Goal: Task Accomplishment & Management: Use online tool/utility

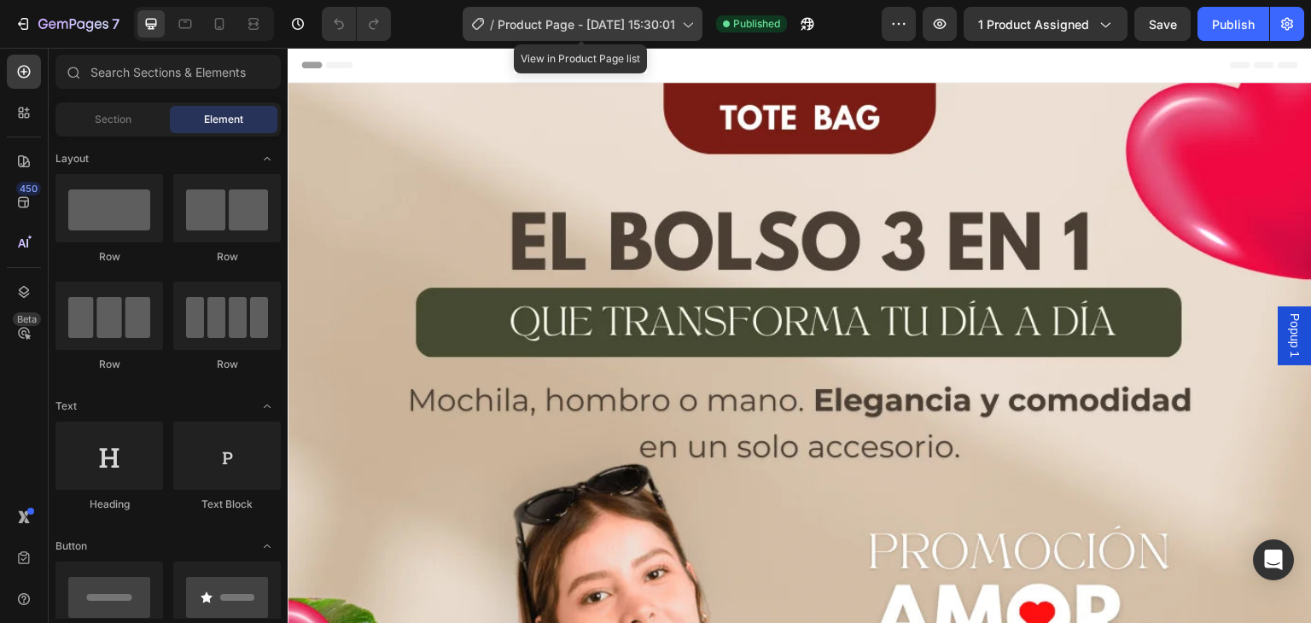
click at [600, 20] on span "Product Page - [DATE] 15:30:01" at bounding box center [587, 24] width 178 height 18
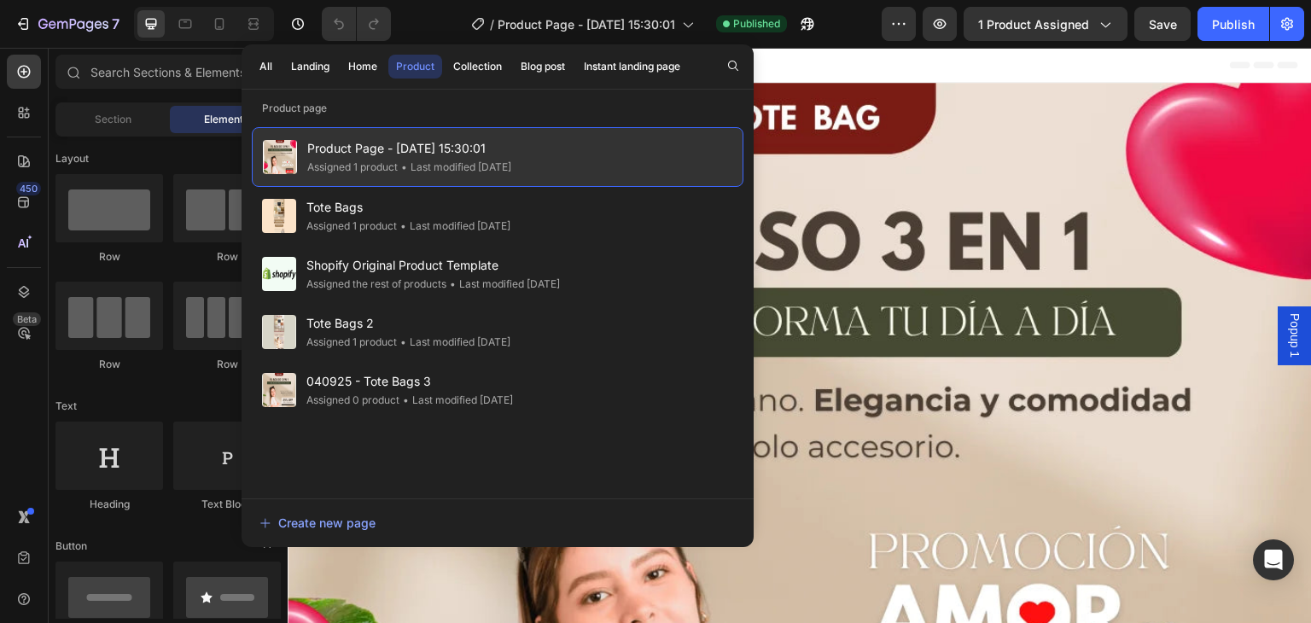
click at [459, 154] on span "Product Page - [DATE] 15:30:01" at bounding box center [409, 148] width 204 height 20
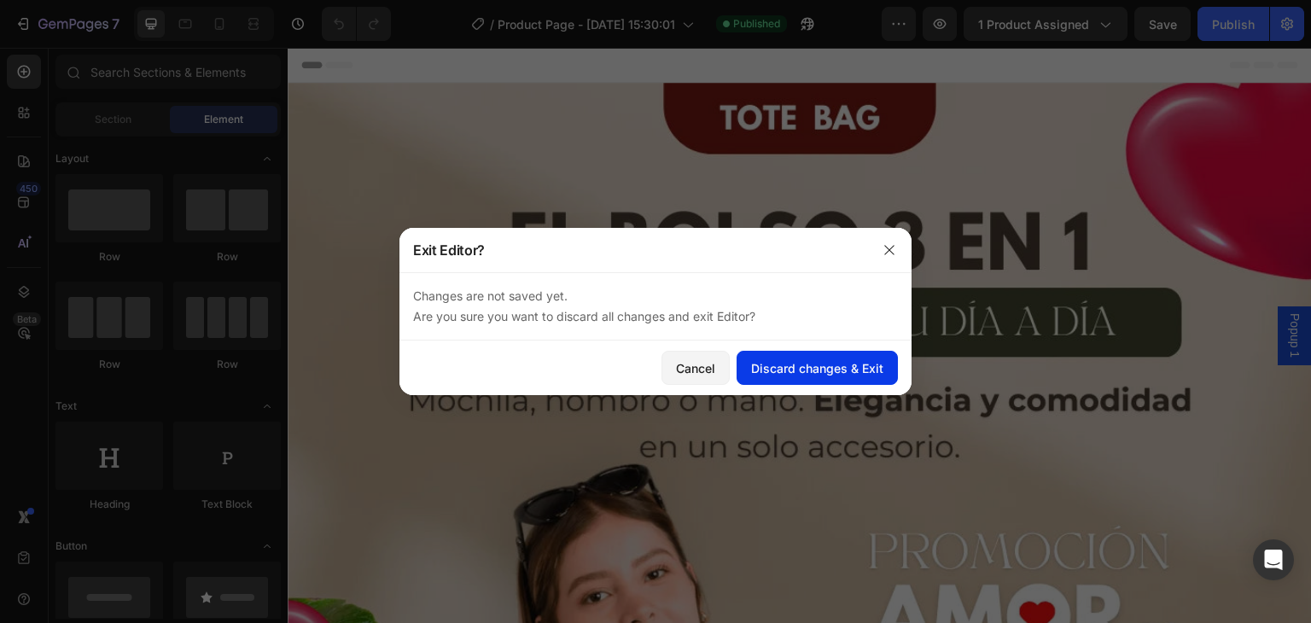
click at [821, 370] on div "Discard changes & Exit" at bounding box center [817, 368] width 132 height 18
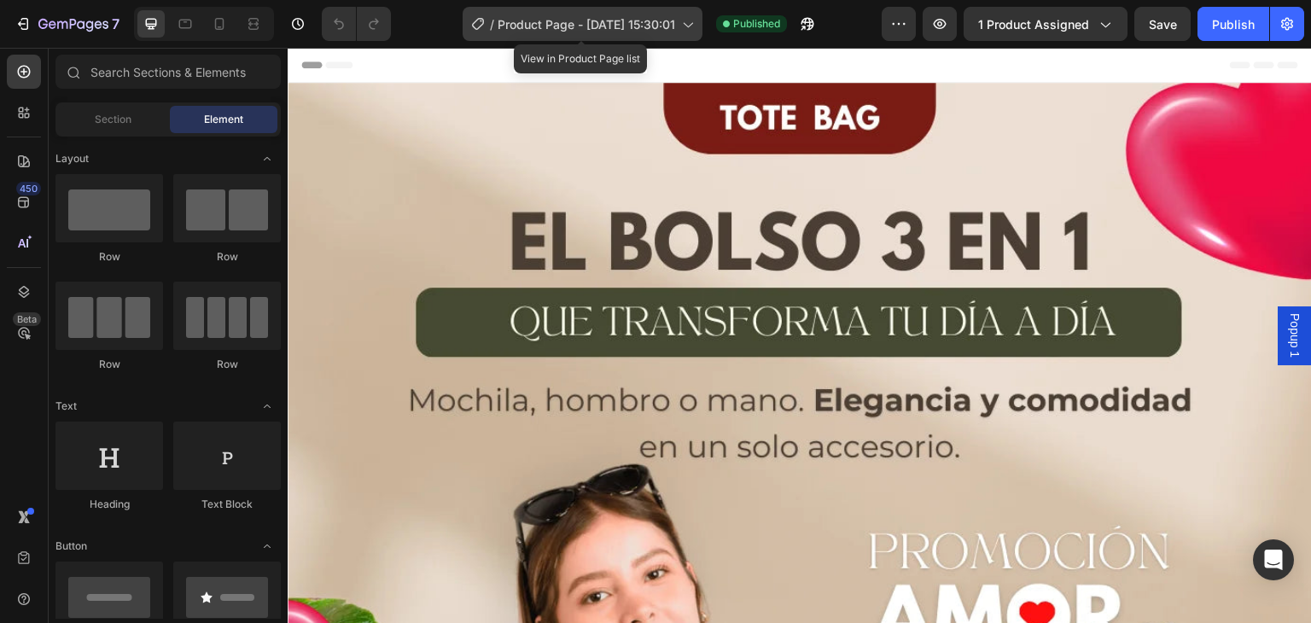
click at [676, 12] on div "/ Product Page - [DATE] 15:30:01" at bounding box center [583, 24] width 240 height 34
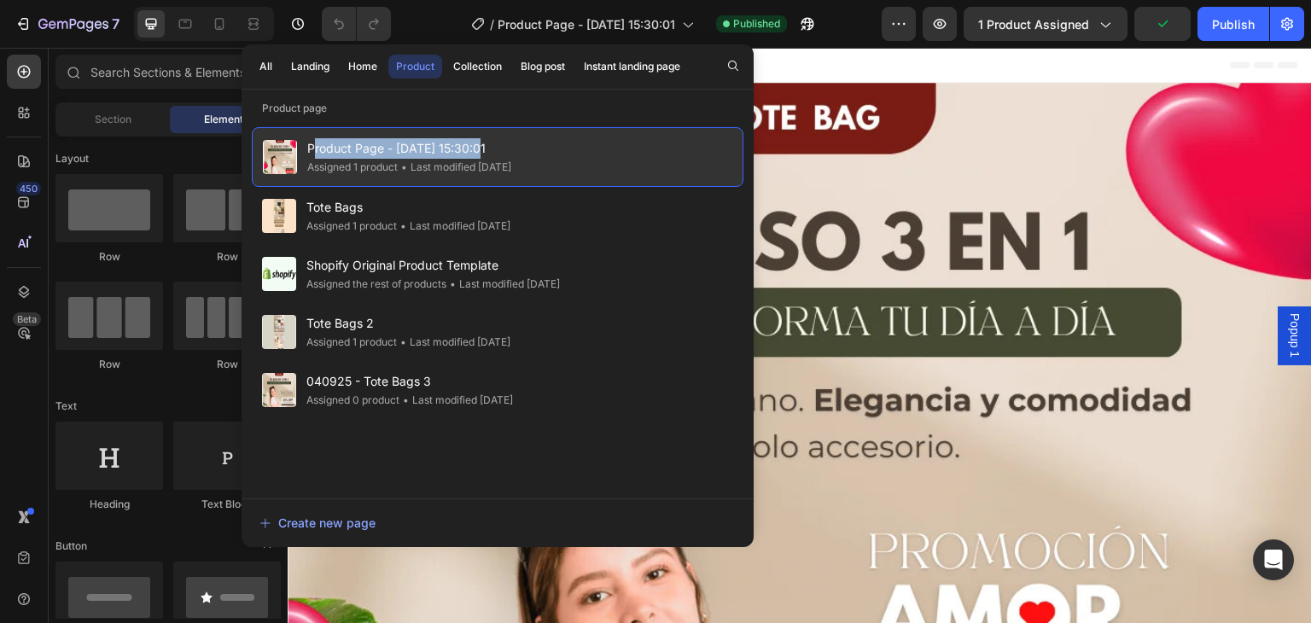
drag, startPoint x: 439, startPoint y: 152, endPoint x: 316, endPoint y: 135, distance: 124.1
click at [316, 135] on div "Product Page - [DATE] 15:30:01 Assigned 1 product • Last modified [DATE]" at bounding box center [498, 157] width 492 height 60
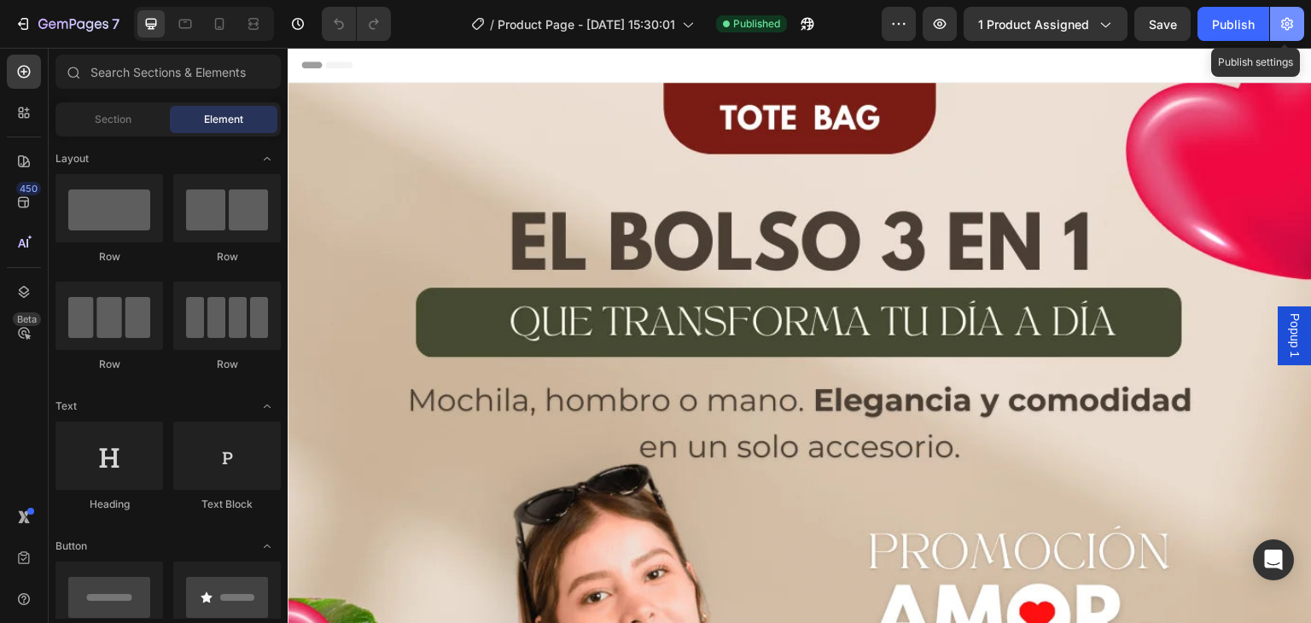
click at [1280, 20] on icon "button" at bounding box center [1287, 23] width 17 height 17
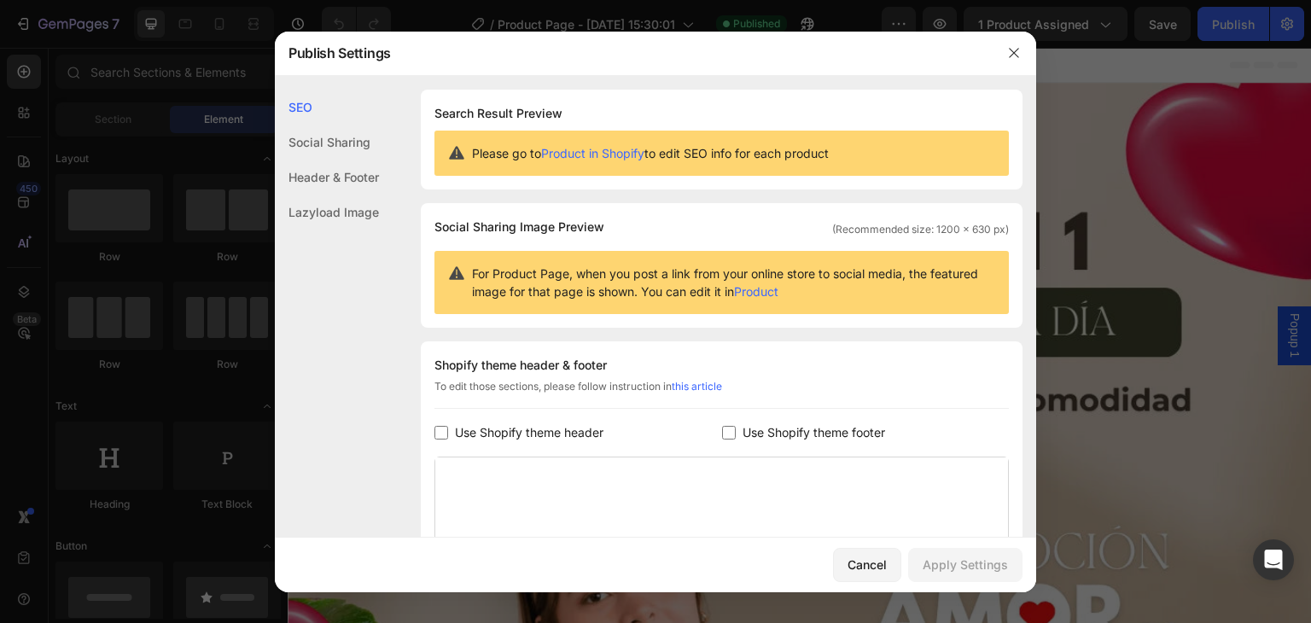
drag, startPoint x: 643, startPoint y: 162, endPoint x: 636, endPoint y: 155, distance: 10.3
click at [641, 162] on div "Please go to Product in Shopify to edit SEO info for each product" at bounding box center [721, 153] width 574 height 45
click at [636, 155] on link "Product in Shopify" at bounding box center [592, 153] width 103 height 15
click at [304, 137] on div "Social Sharing" at bounding box center [327, 142] width 104 height 35
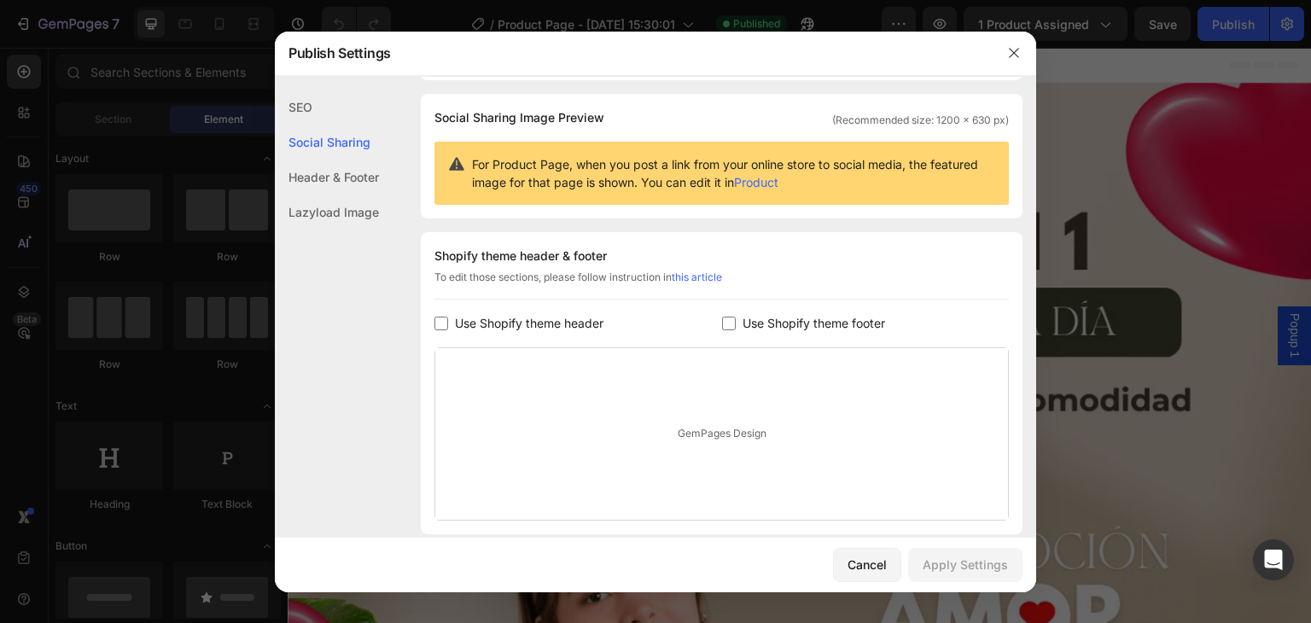
click at [321, 171] on div "Header & Footer" at bounding box center [327, 177] width 104 height 35
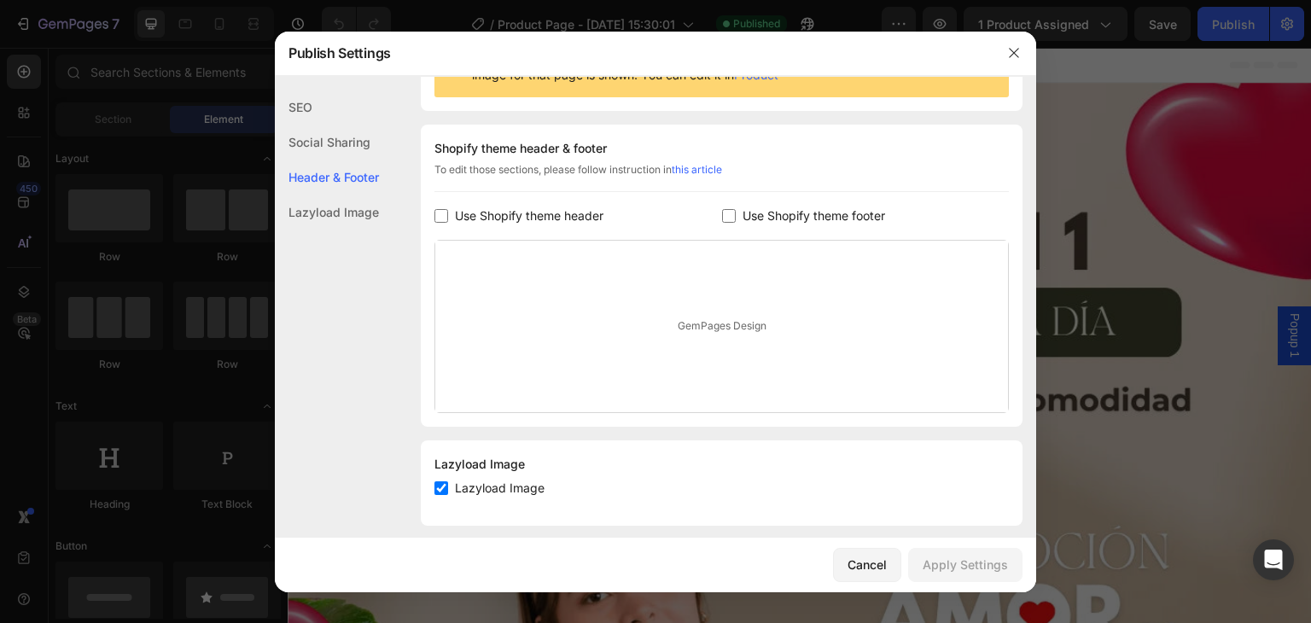
scroll to position [232, 0]
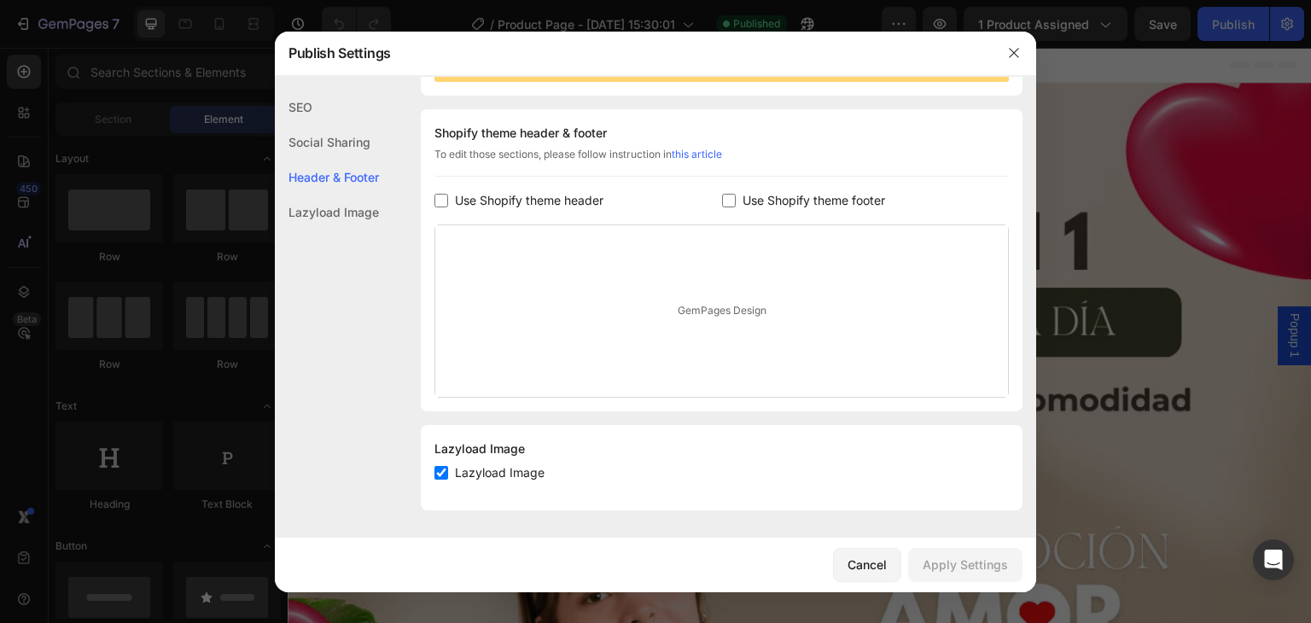
click at [338, 201] on div "Lazyload Image" at bounding box center [327, 212] width 104 height 35
click at [333, 117] on div "SEO" at bounding box center [327, 107] width 104 height 35
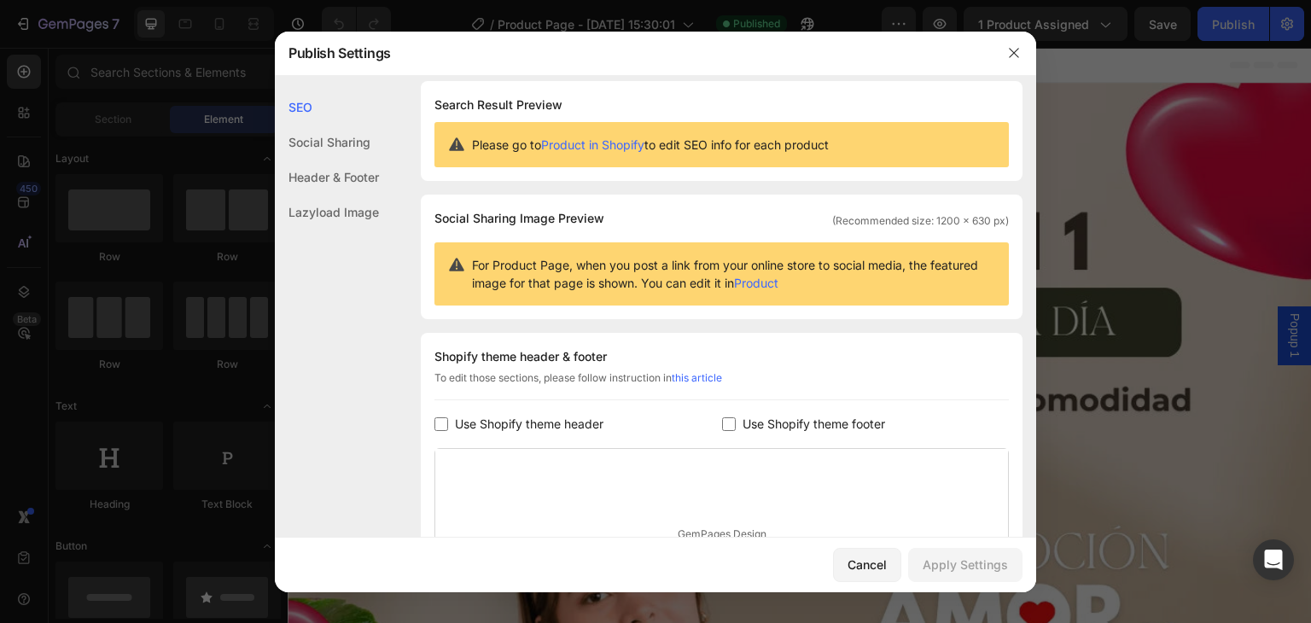
scroll to position [0, 0]
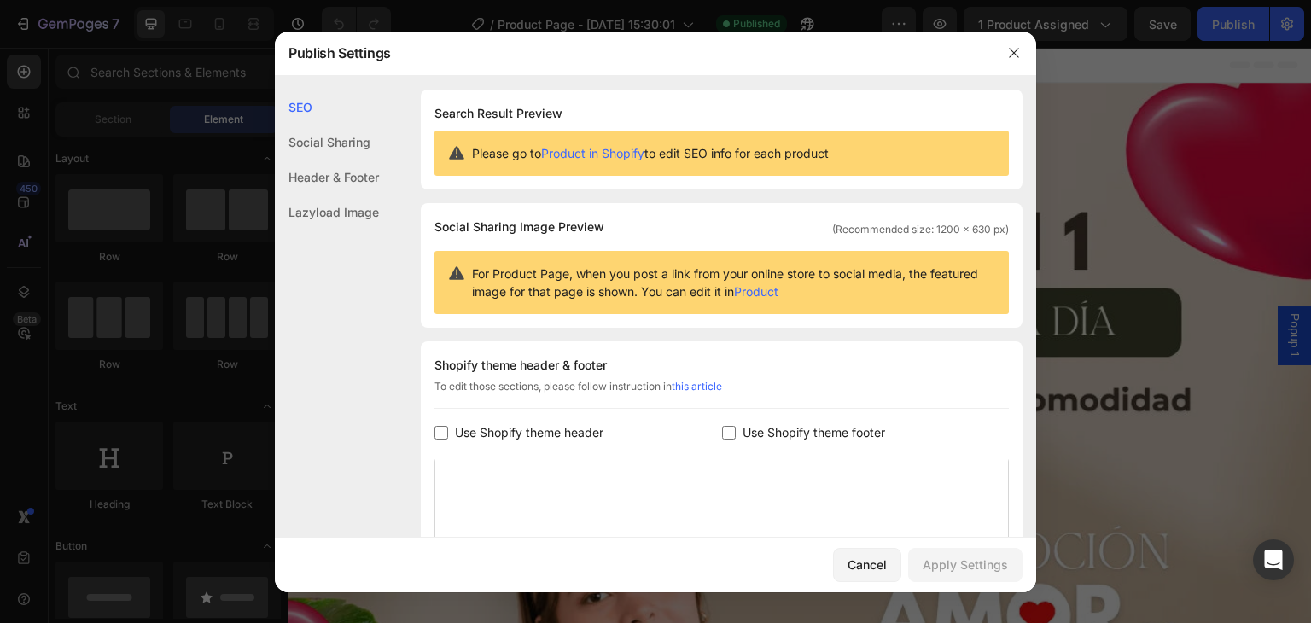
click at [779, 295] on link "Product" at bounding box center [756, 291] width 44 height 15
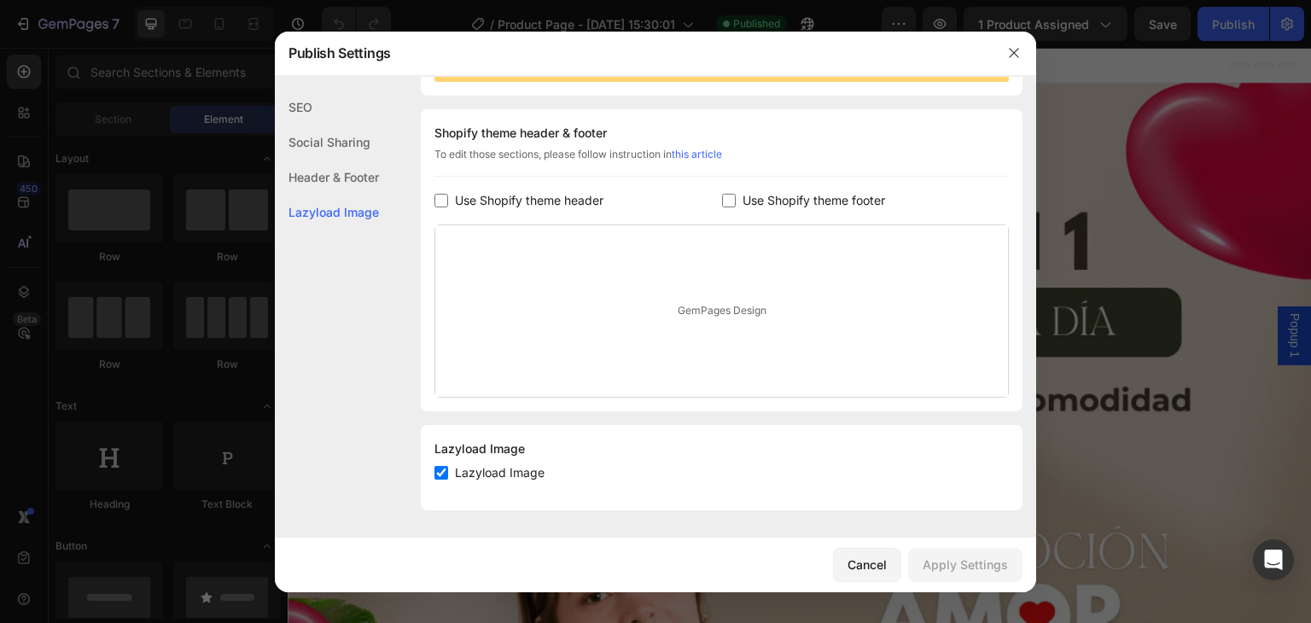
click at [320, 146] on div "Social Sharing" at bounding box center [327, 142] width 104 height 35
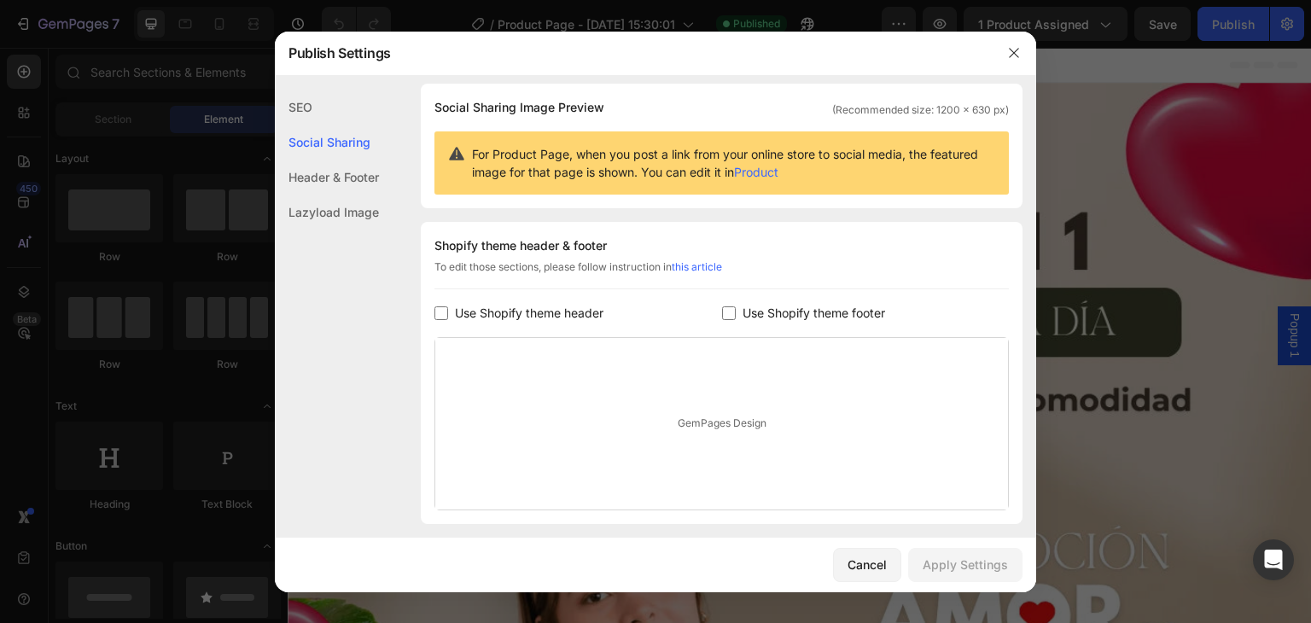
scroll to position [109, 0]
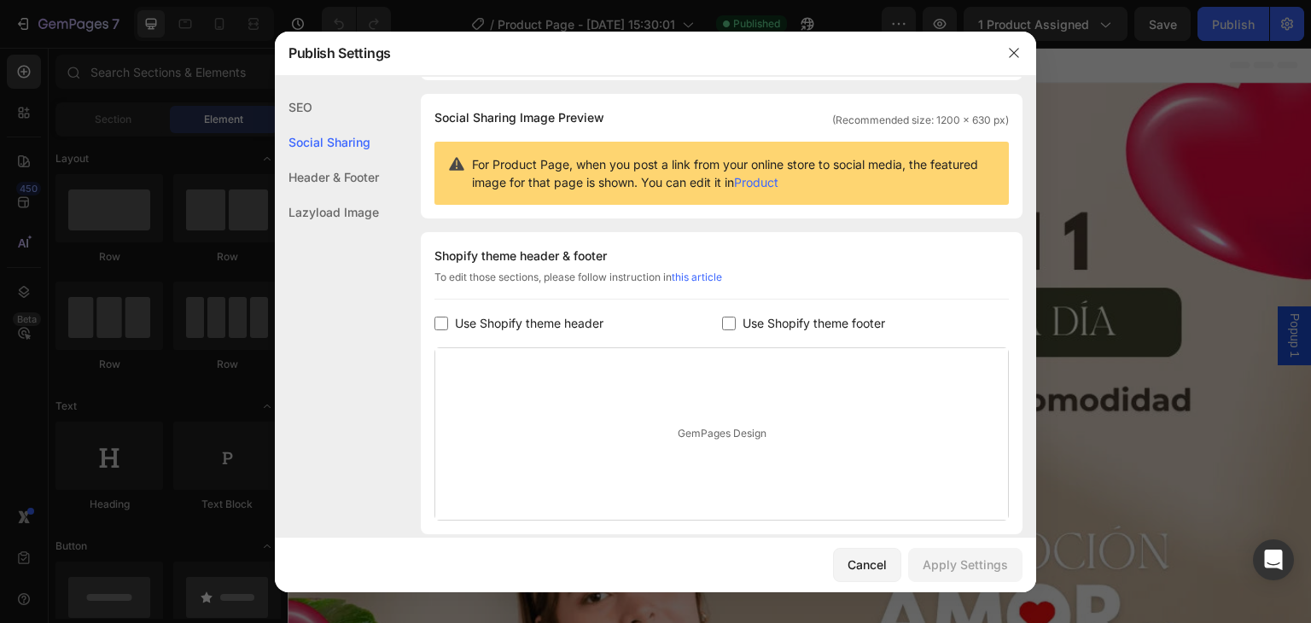
click at [318, 108] on div "SEO" at bounding box center [327, 107] width 104 height 35
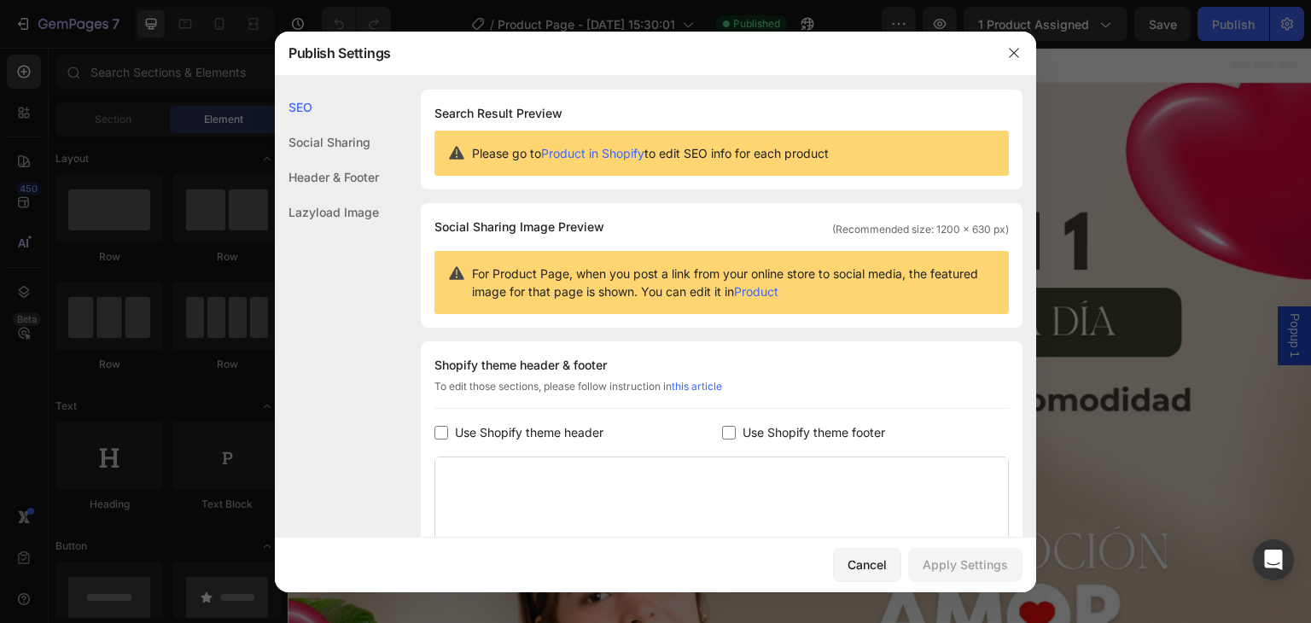
click at [994, 51] on div at bounding box center [1014, 53] width 44 height 44
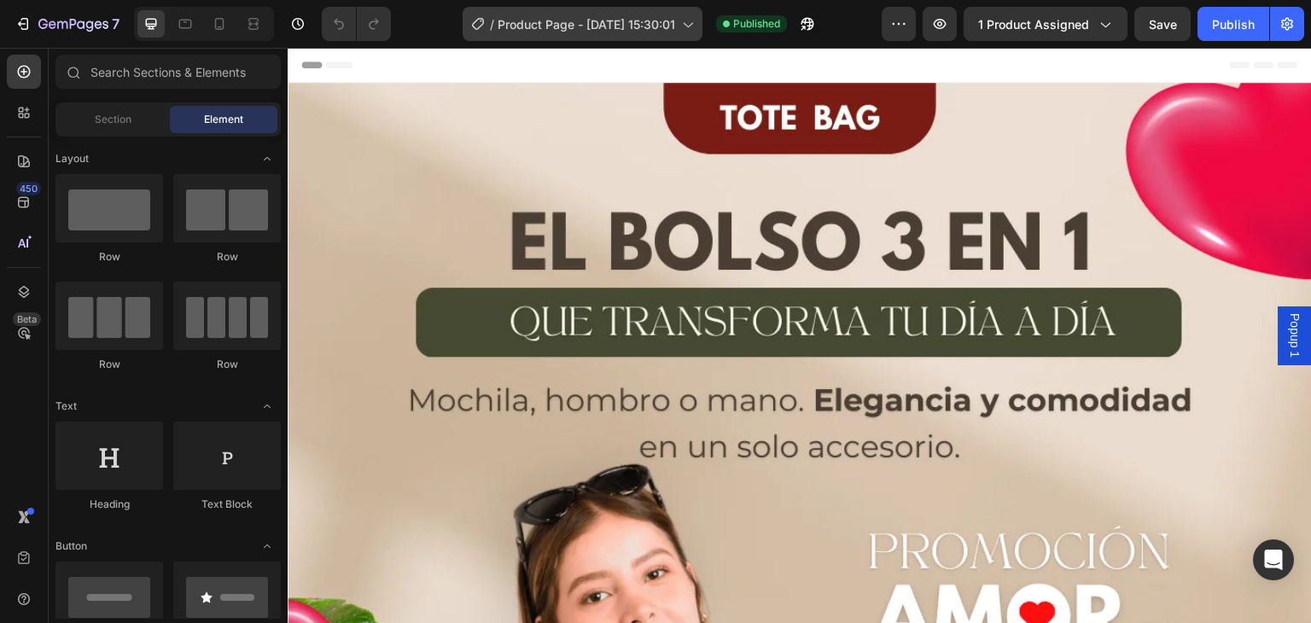
drag, startPoint x: 485, startPoint y: 28, endPoint x: 518, endPoint y: 35, distance: 34.0
click at [494, 47] on div "7 Version history / Product Page - [DATE] 15:30:01 Published Preview 1 product …" at bounding box center [655, 24] width 1311 height 49
click at [570, 24] on span "Product Page - [DATE] 15:30:01" at bounding box center [587, 24] width 178 height 18
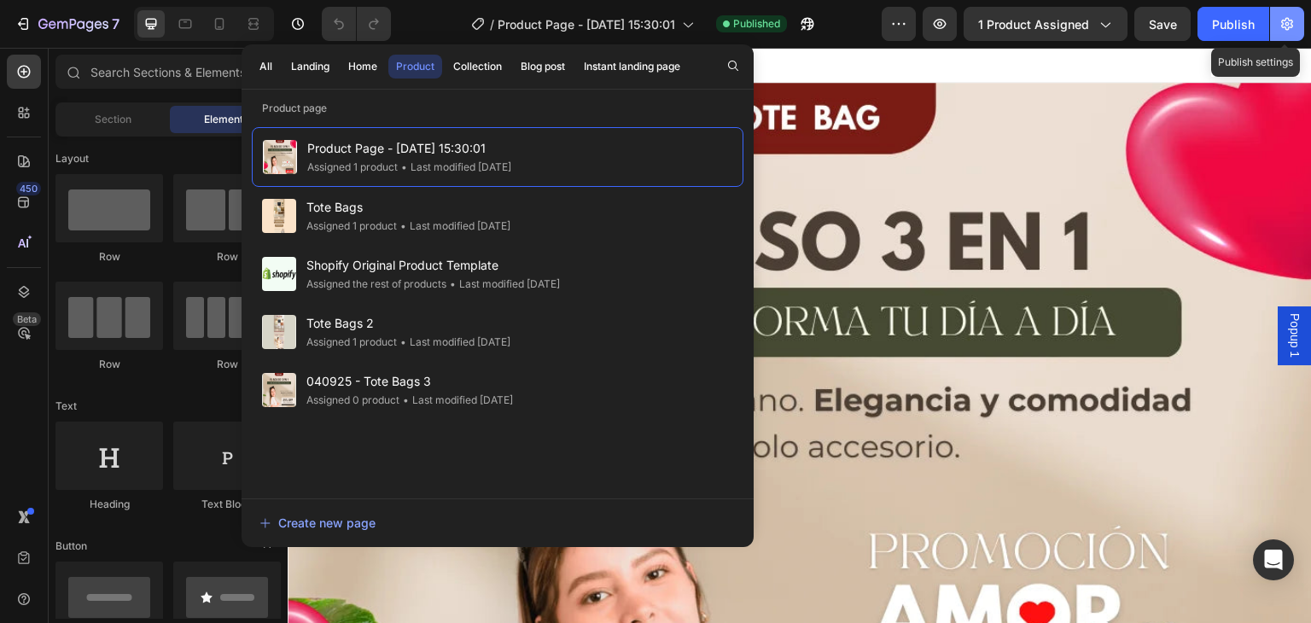
click at [1290, 7] on button "button" at bounding box center [1287, 24] width 34 height 34
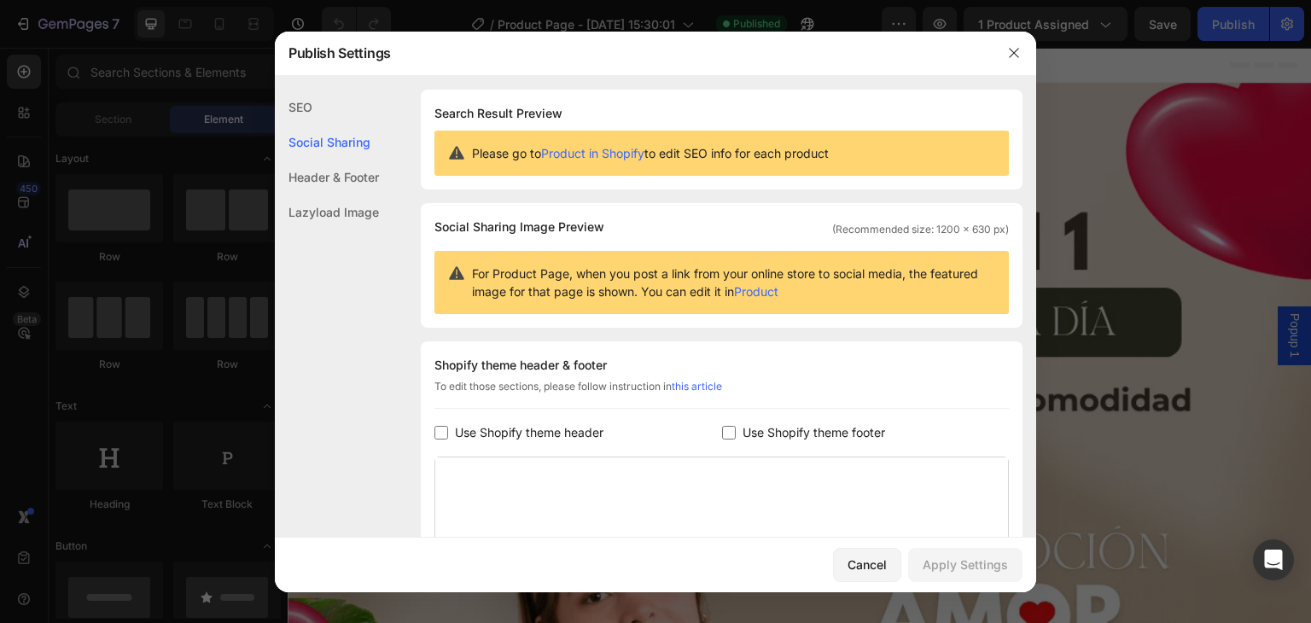
scroll to position [232, 0]
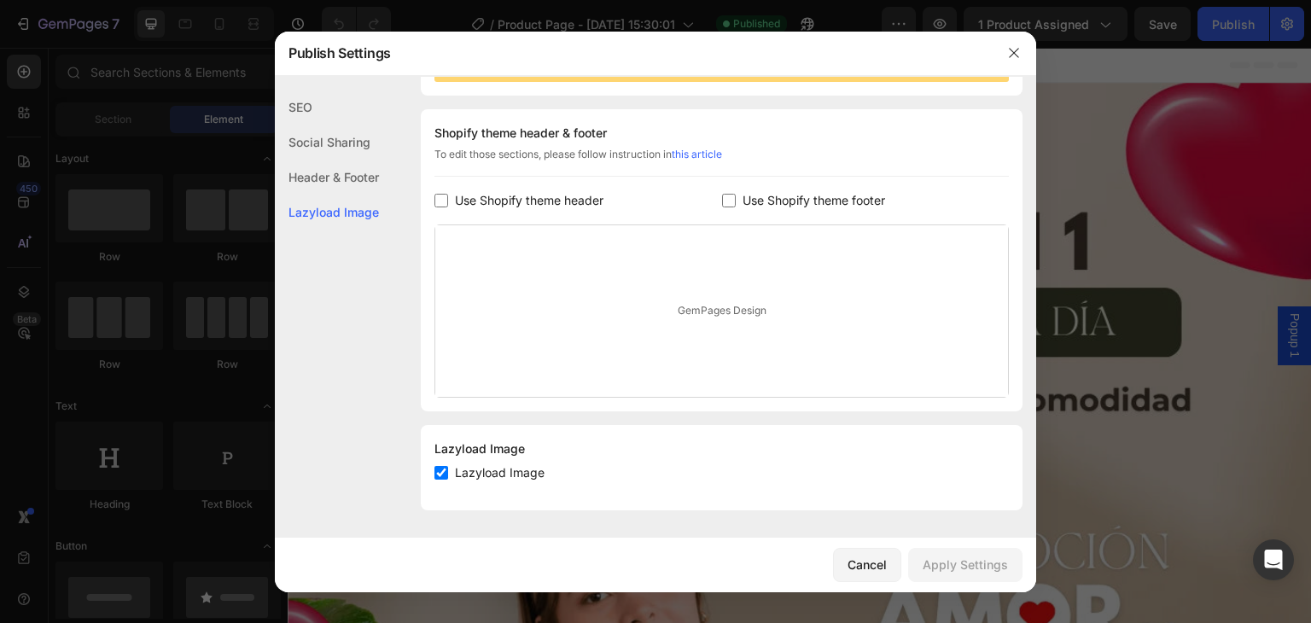
click at [996, 291] on div "Shopify theme header & footer To edit those sections, please follow instruction…" at bounding box center [722, 260] width 602 height 302
click at [1170, 163] on div at bounding box center [655, 311] width 1311 height 623
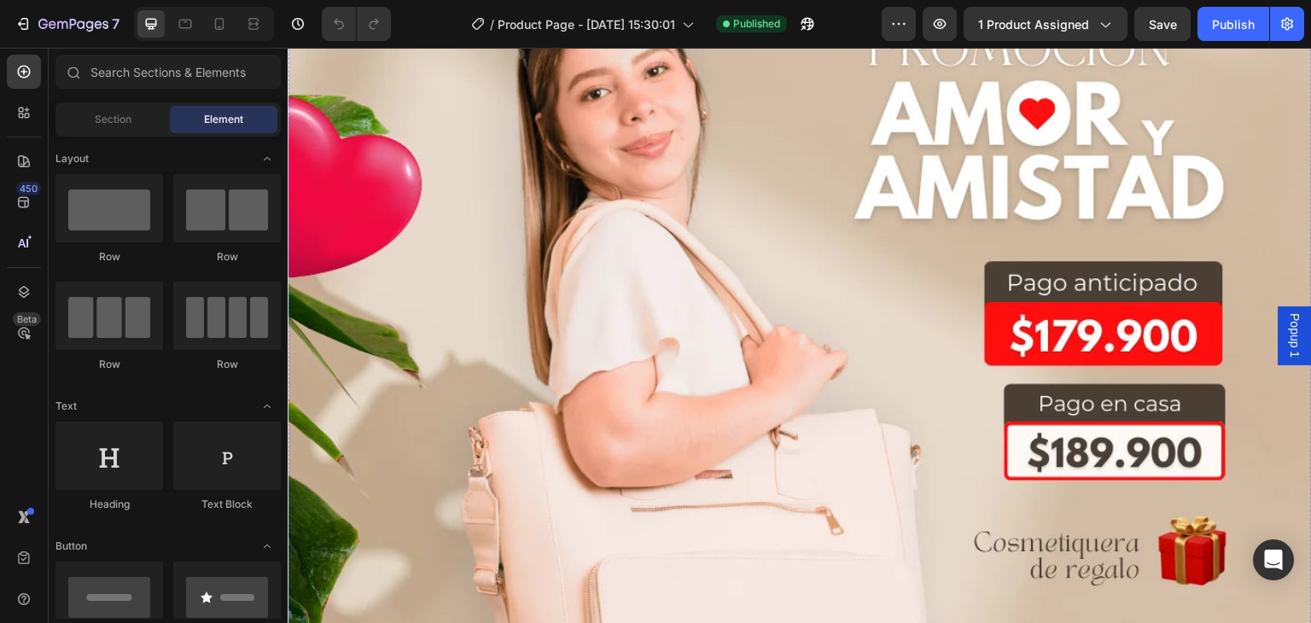
scroll to position [0, 0]
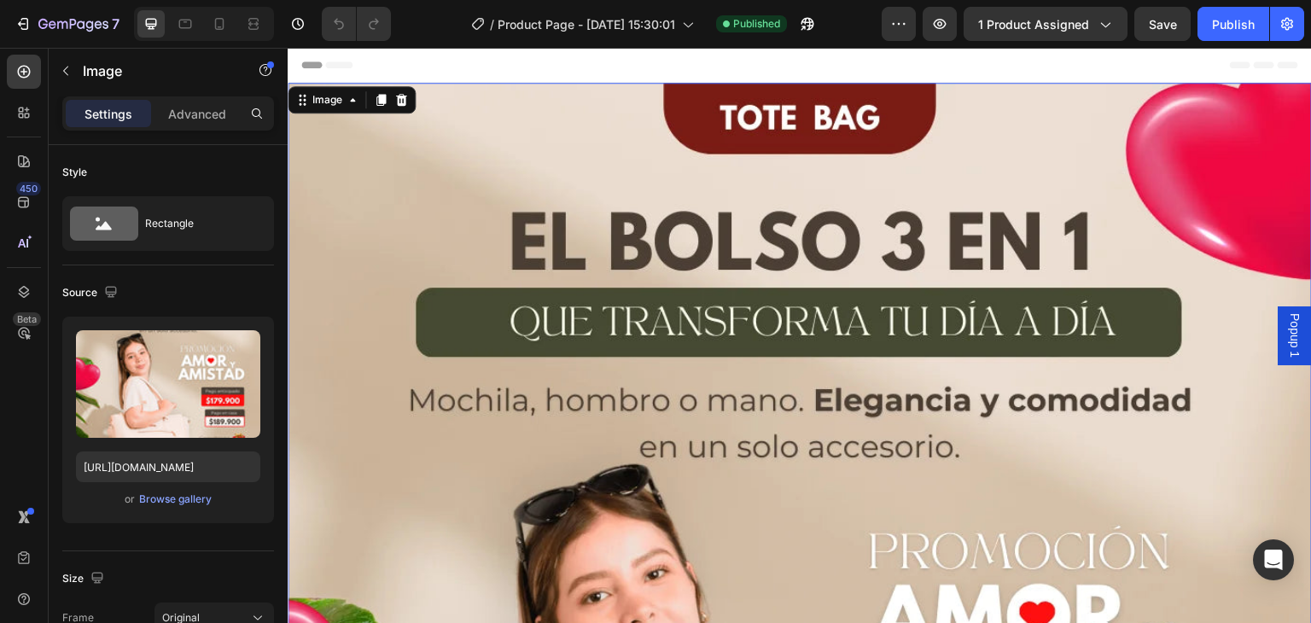
click at [794, 20] on button "button" at bounding box center [807, 24] width 34 height 34
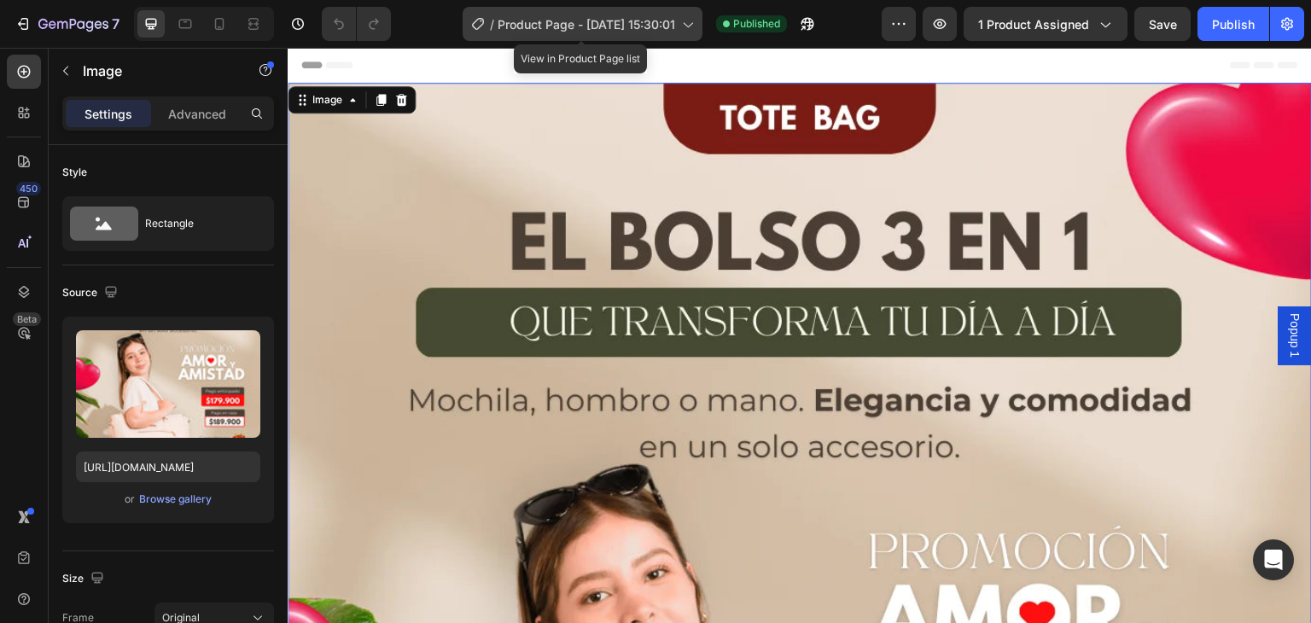
click at [618, 18] on span "Product Page - [DATE] 15:30:01" at bounding box center [587, 24] width 178 height 18
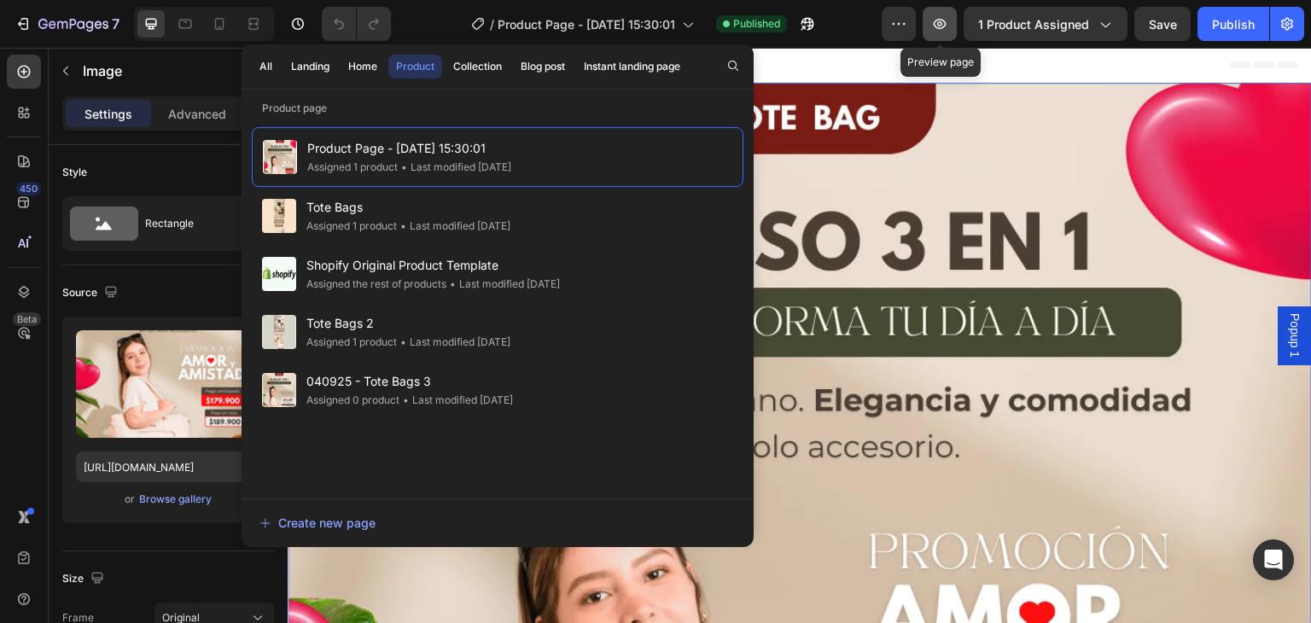
click at [953, 21] on button "button" at bounding box center [940, 24] width 34 height 34
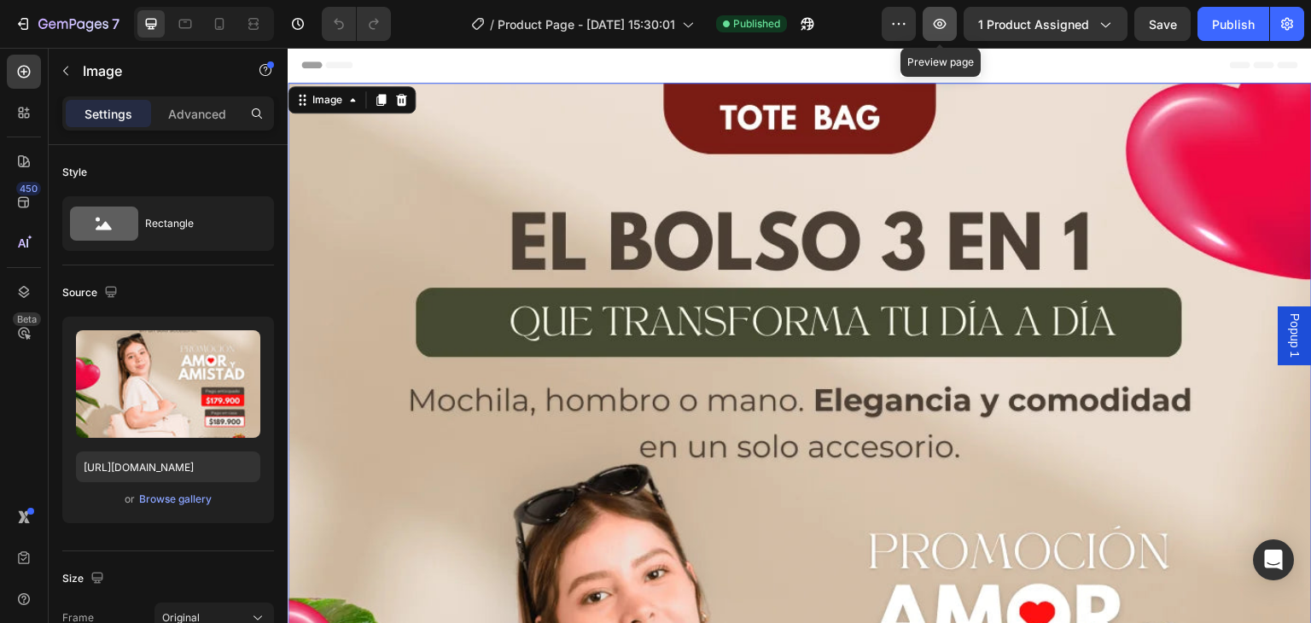
click at [952, 21] on button "button" at bounding box center [940, 24] width 34 height 34
